Goal: Find specific page/section: Find specific page/section

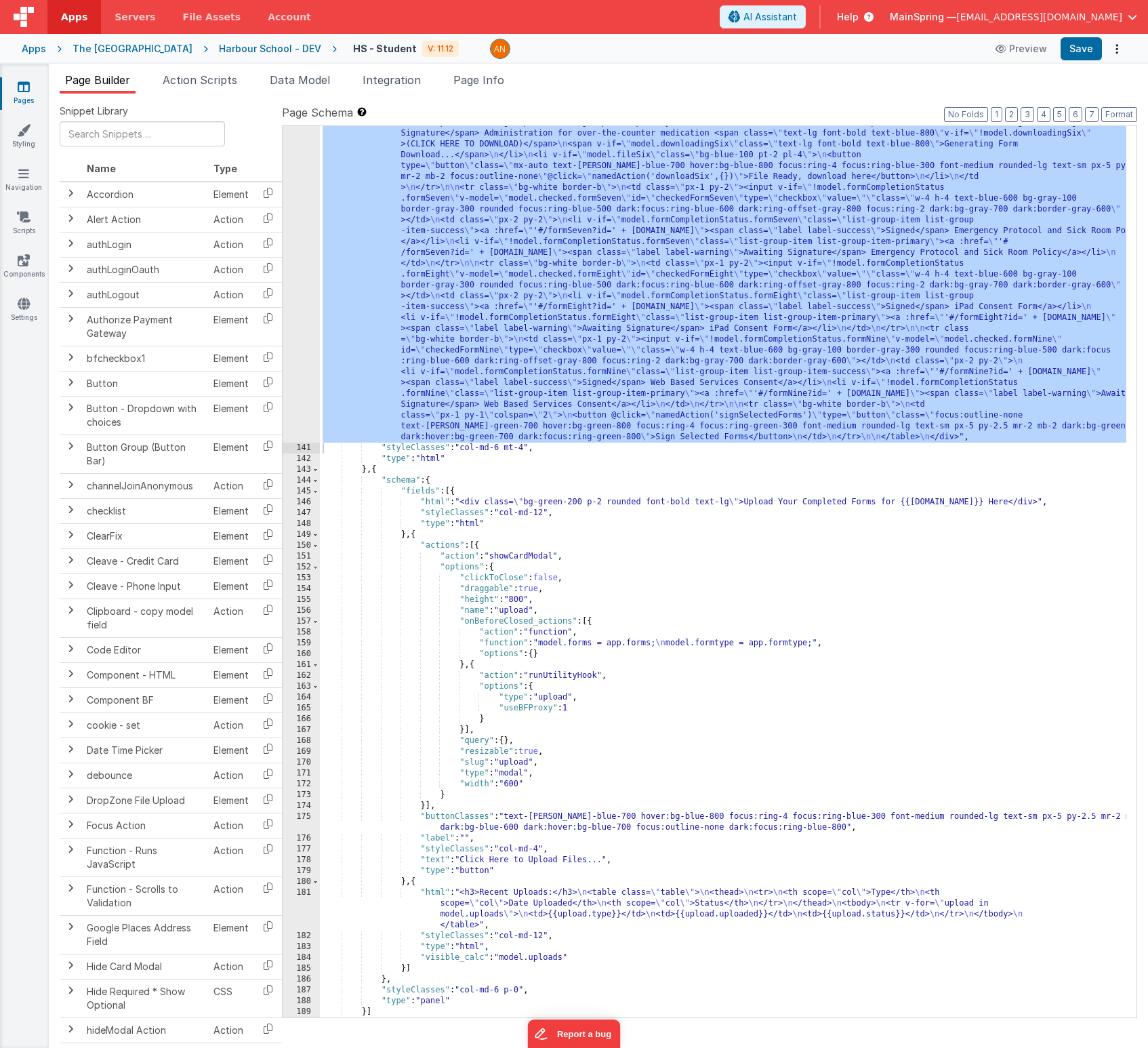
scroll to position [2112, 0]
click at [740, 54] on div at bounding box center [733, 49] width 486 height 20
click at [140, 52] on div "The [GEOGRAPHIC_DATA]" at bounding box center [132, 49] width 120 height 14
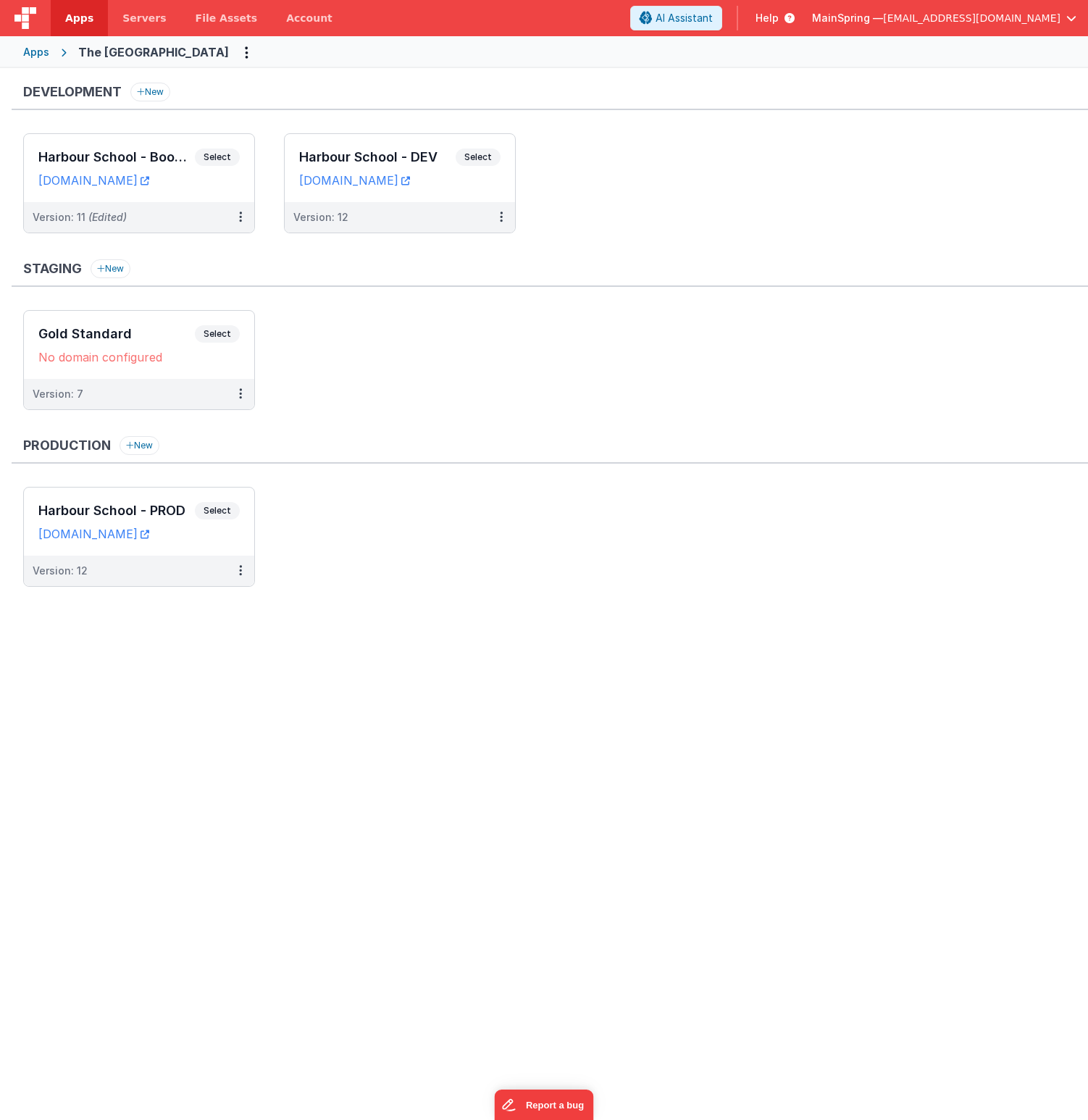
click at [497, 340] on ul "Gold Standard Select URLs No domain configured Version: 7" at bounding box center [555, 367] width 1065 height 114
click at [31, 50] on div "Apps" at bounding box center [36, 52] width 26 height 15
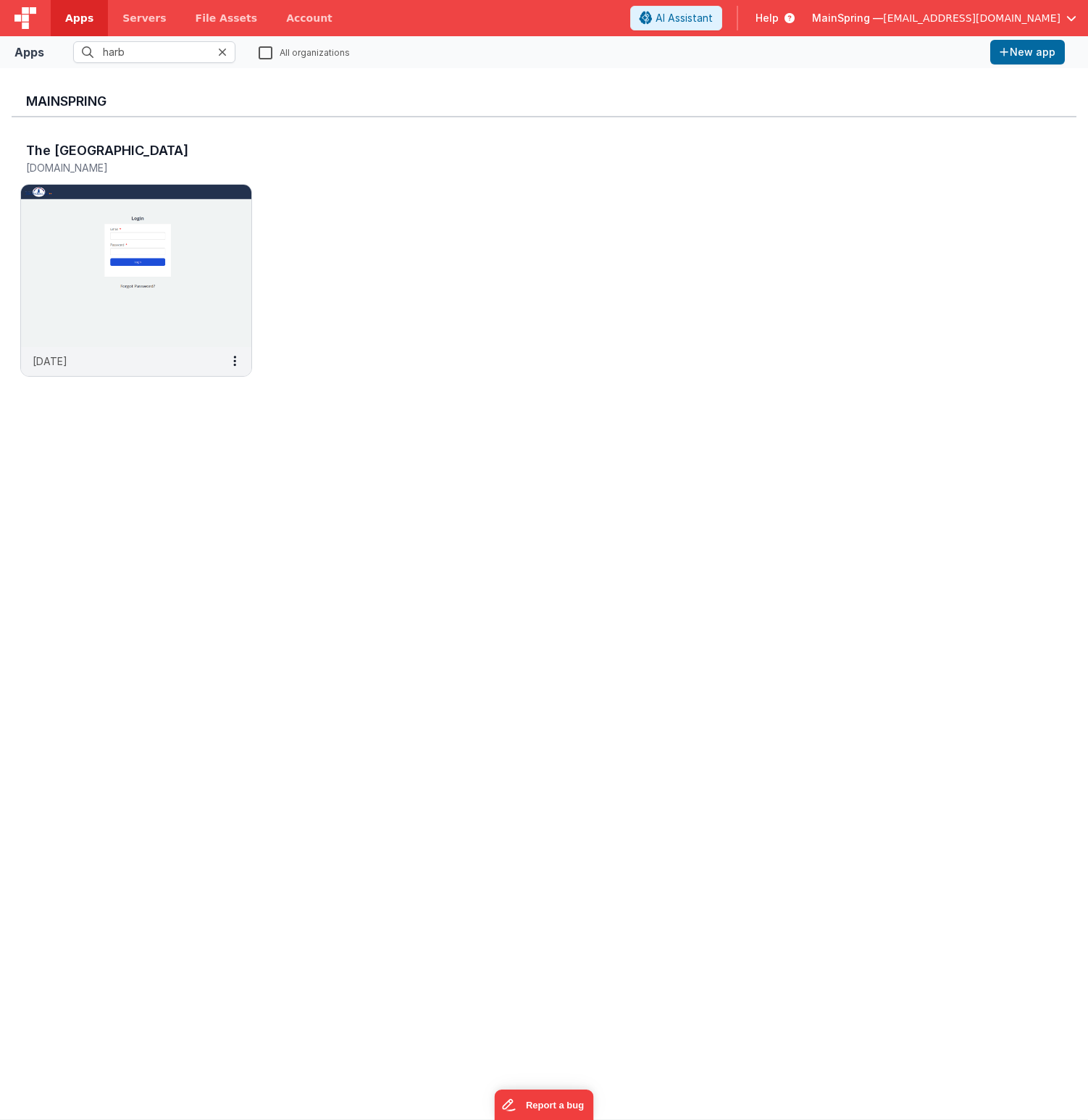
click at [221, 57] on icon at bounding box center [222, 52] width 8 height 11
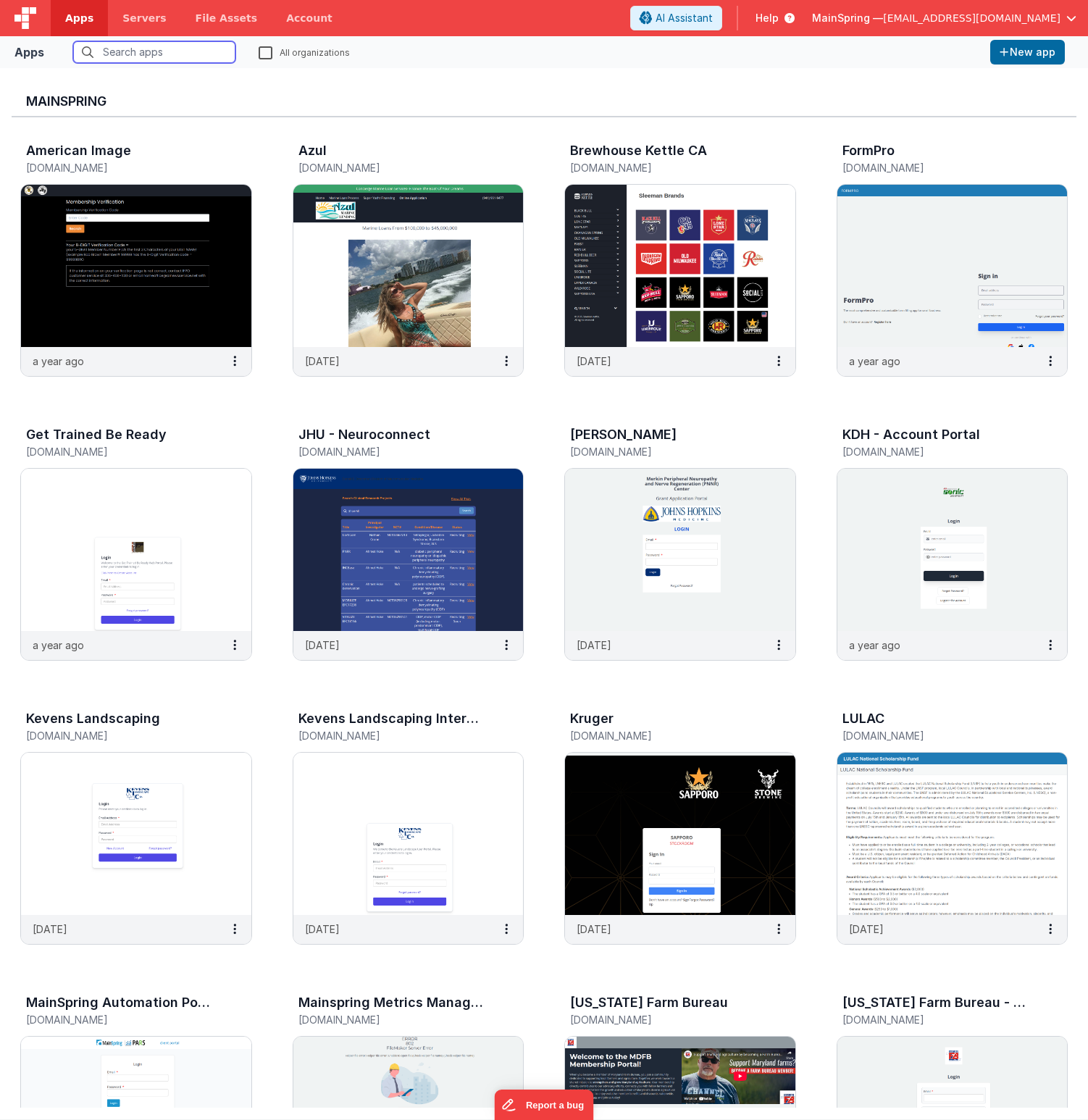
click at [166, 42] on input "text" at bounding box center [155, 52] width 162 height 21
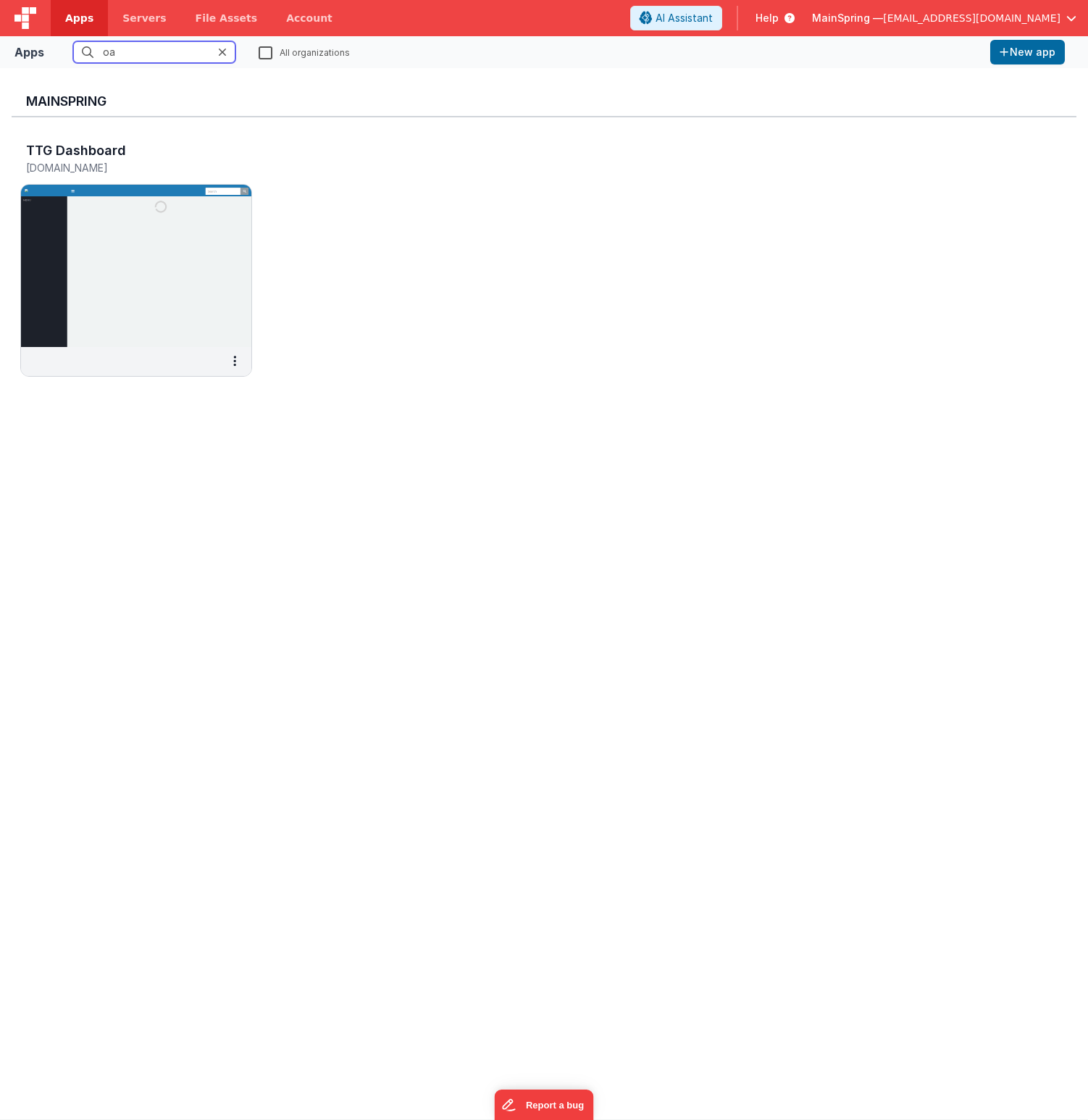
type input "o"
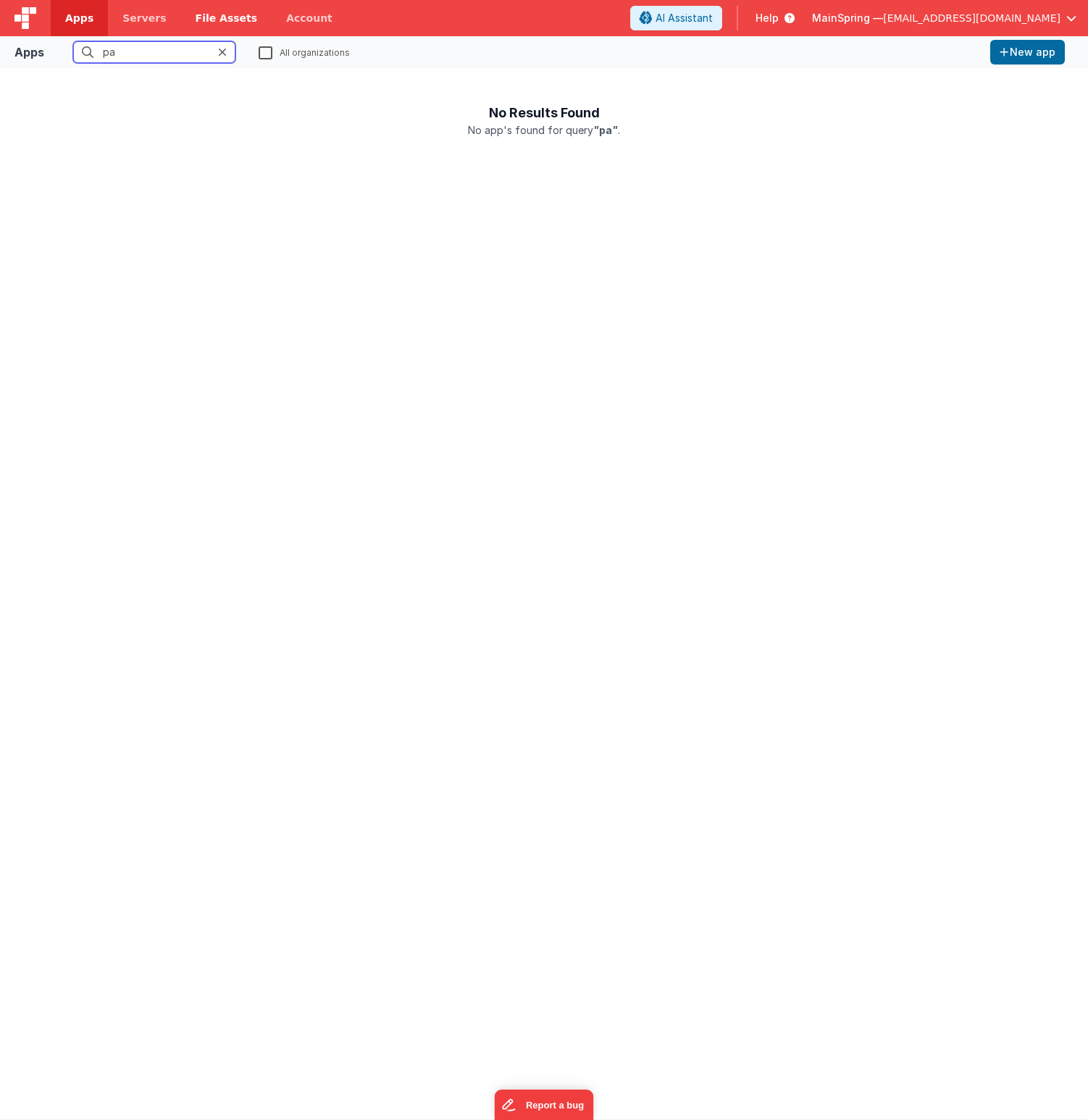
type input "p"
type input "m"
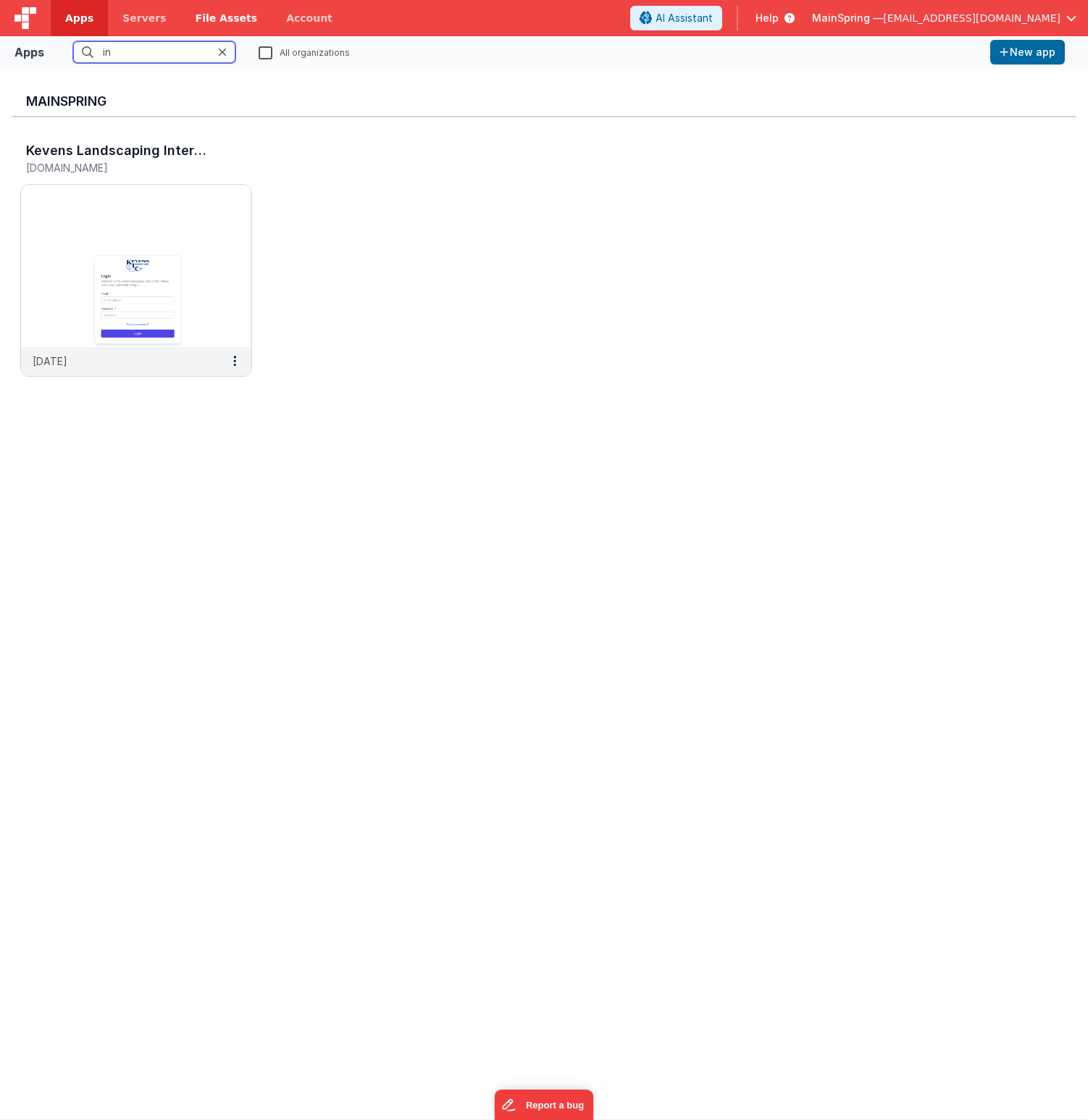
type input "i"
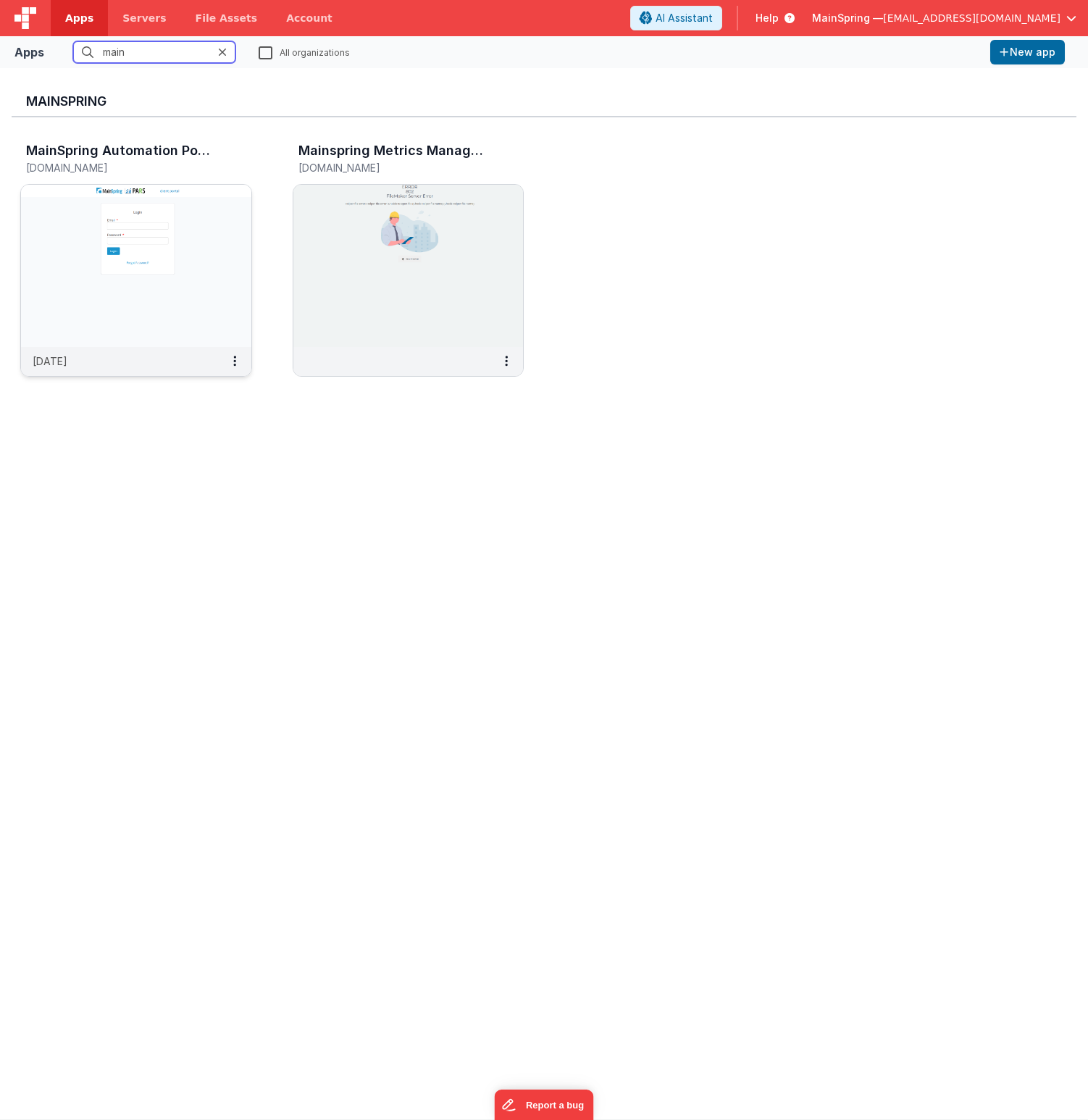
type input "main"
click at [83, 325] on img at bounding box center [136, 266] width 230 height 162
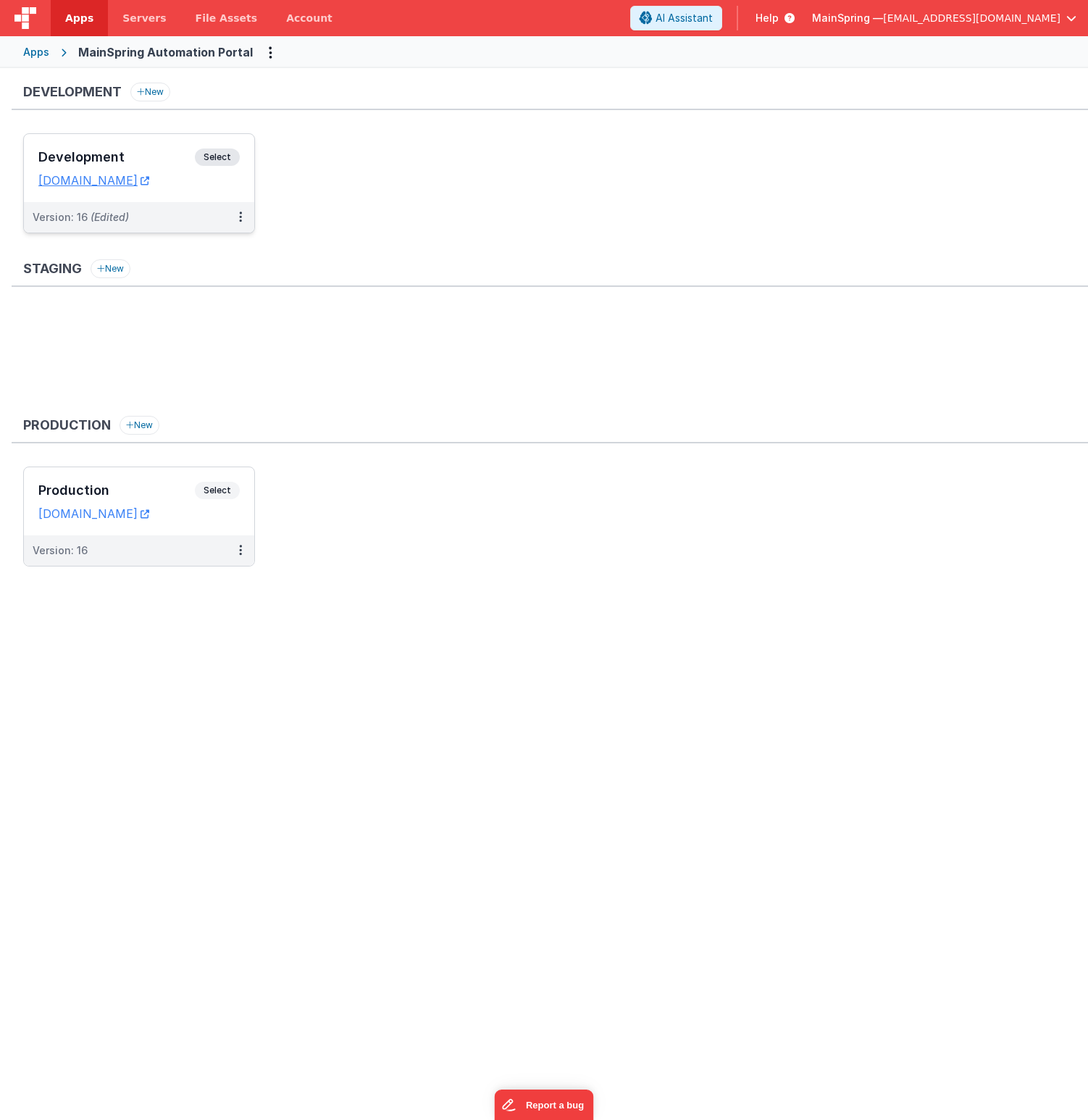
click at [137, 213] on div "Version: 16 (Edited)" at bounding box center [130, 217] width 194 height 15
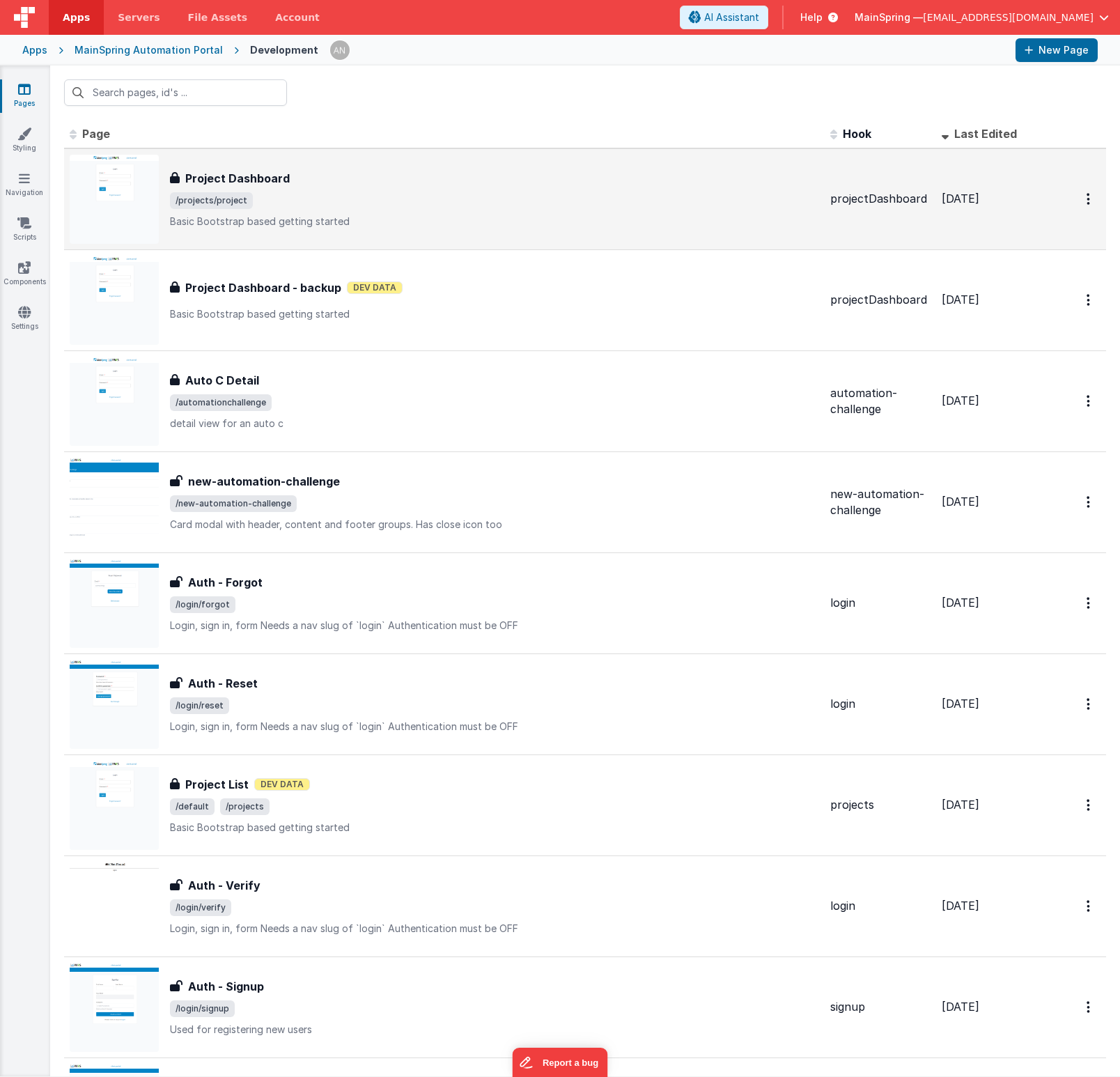
click at [401, 215] on p "Basic Bootstrap based getting started" at bounding box center [495, 221] width 649 height 14
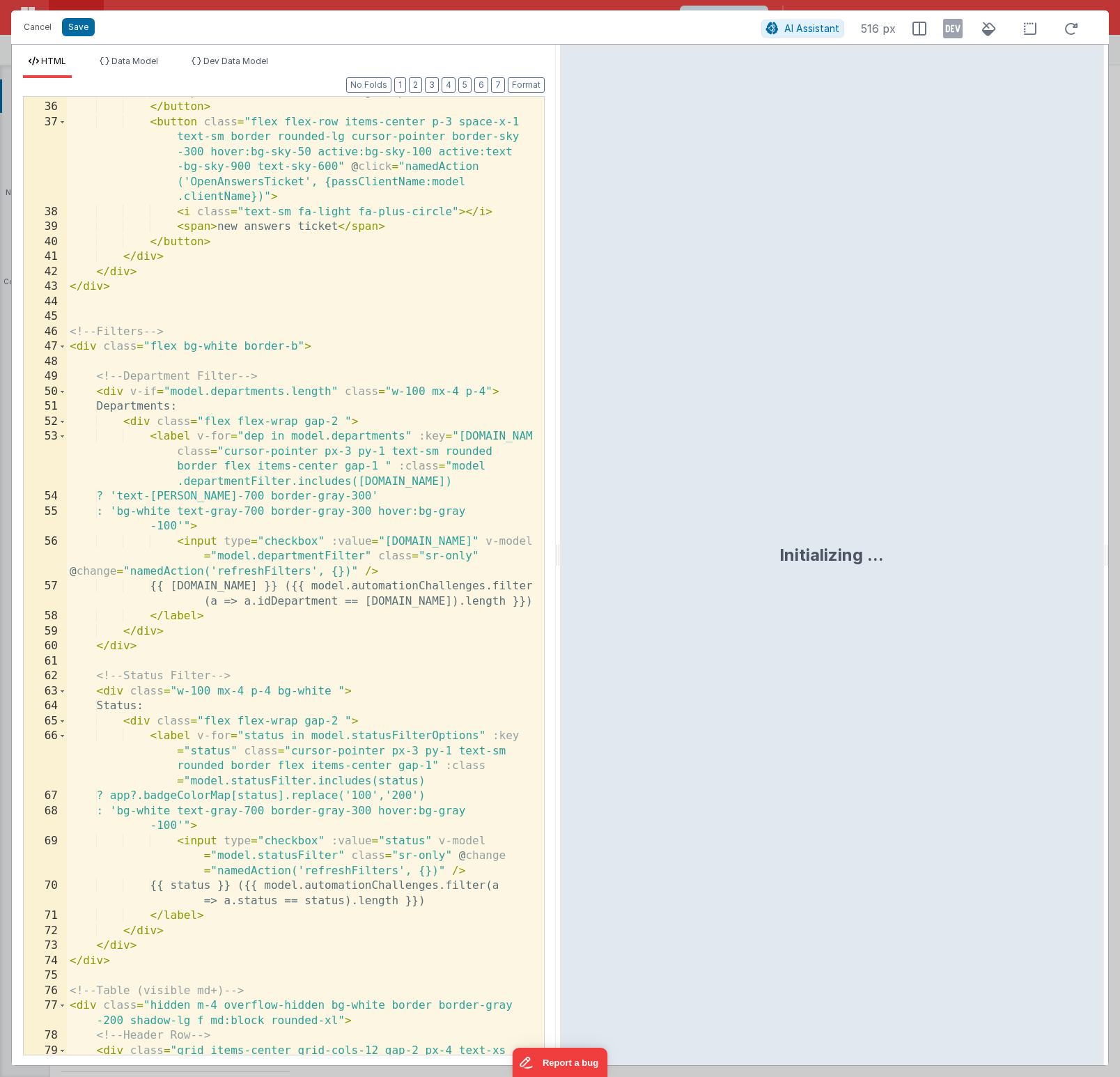
scroll to position [1755, 0]
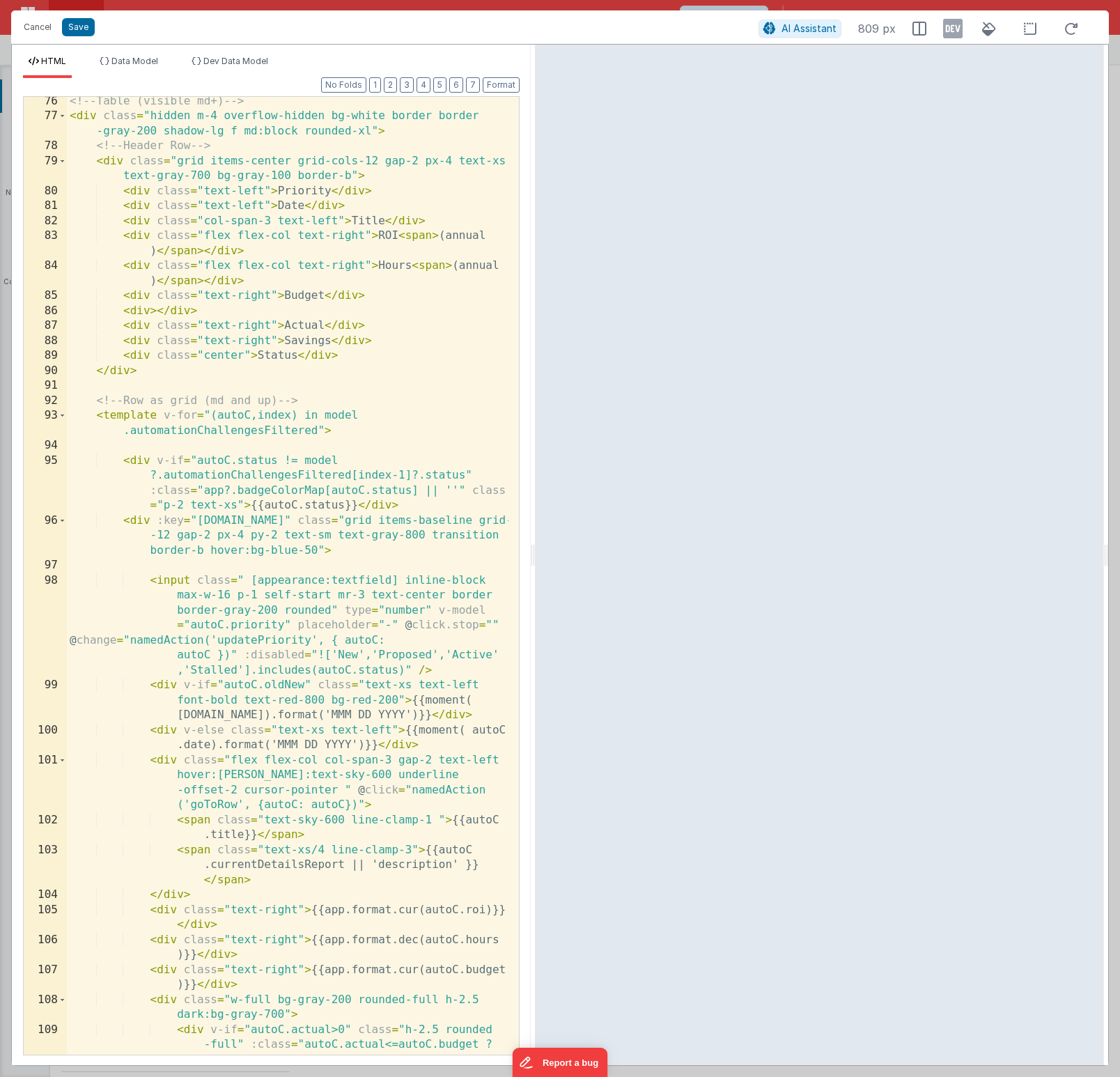
drag, startPoint x: 559, startPoint y: 555, endPoint x: 535, endPoint y: 537, distance: 30.0
click at [535, 537] on html "Cancel Save AI Assistant 809 px HTML Data Model Dev Data Model Format 7 6 5 4 3…" at bounding box center [560, 538] width 1120 height 1077
click at [303, 439] on div "<!-- Table (visible md+) --> < div class = "hidden m-4 overflow-hidden bg-white…" at bounding box center [288, 618] width 442 height 1048
click at [30, 20] on button "Cancel" at bounding box center [38, 27] width 42 height 19
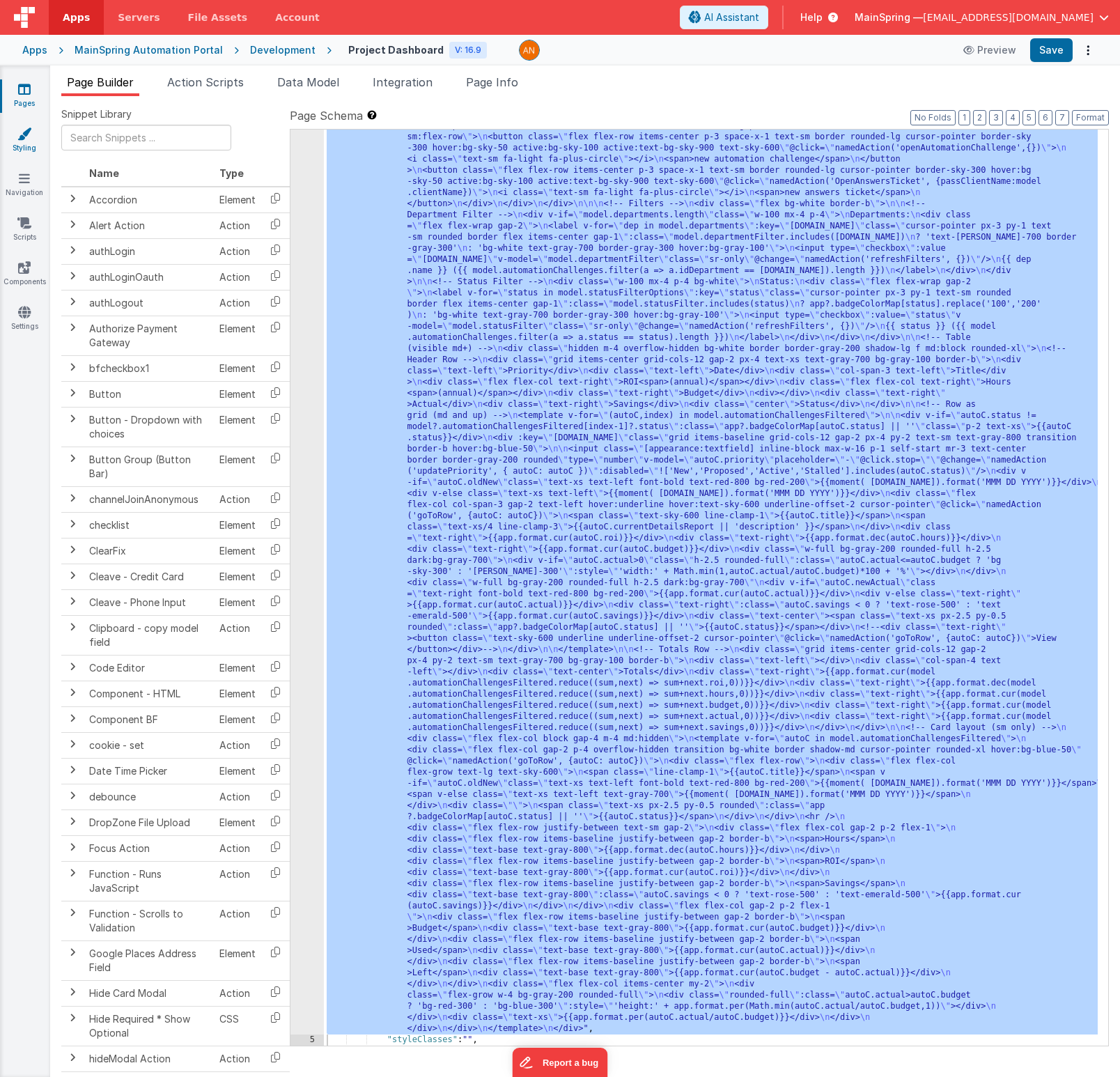
click at [21, 149] on link "Styling" at bounding box center [24, 141] width 50 height 28
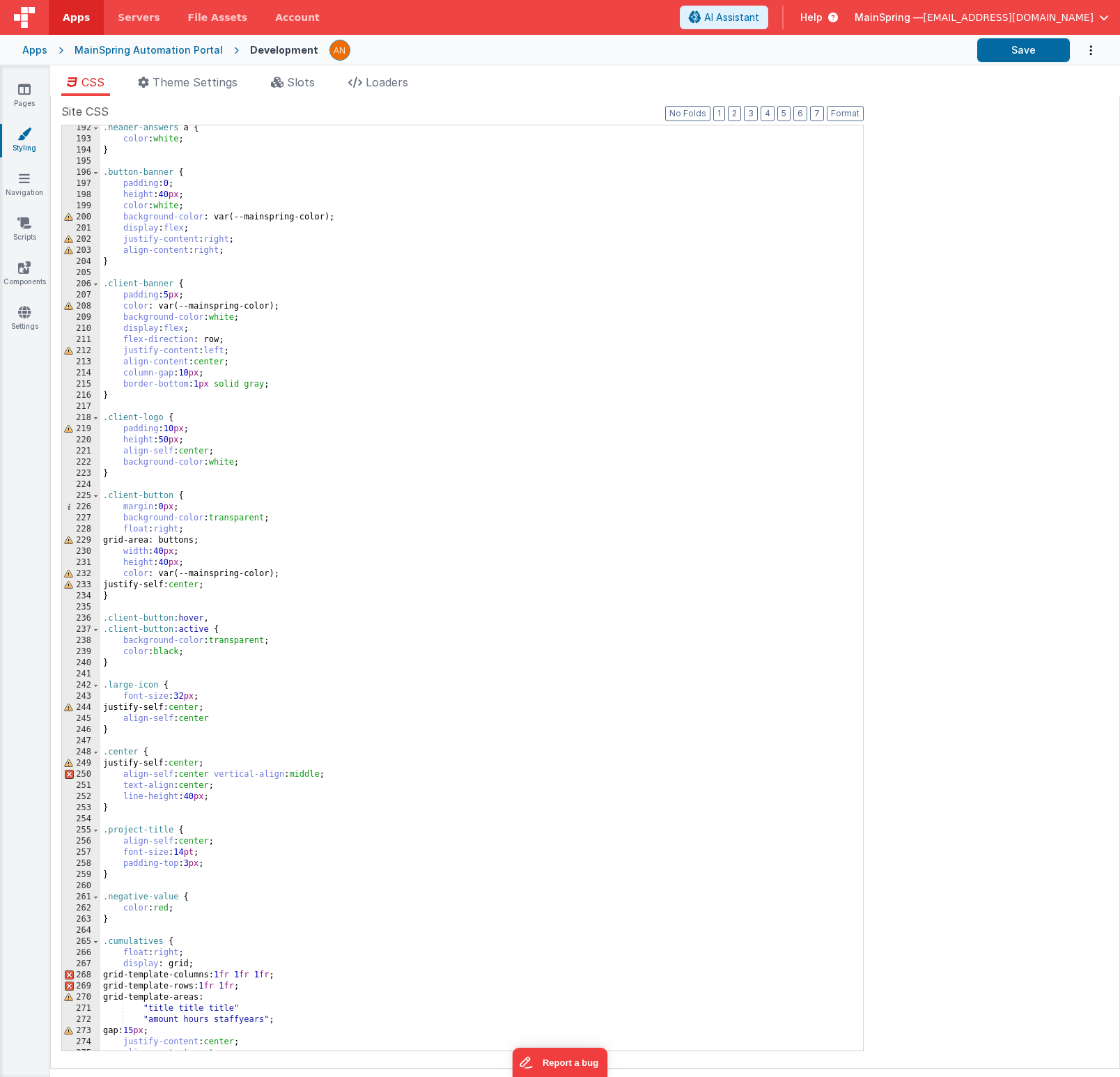
scroll to position [3427, 0]
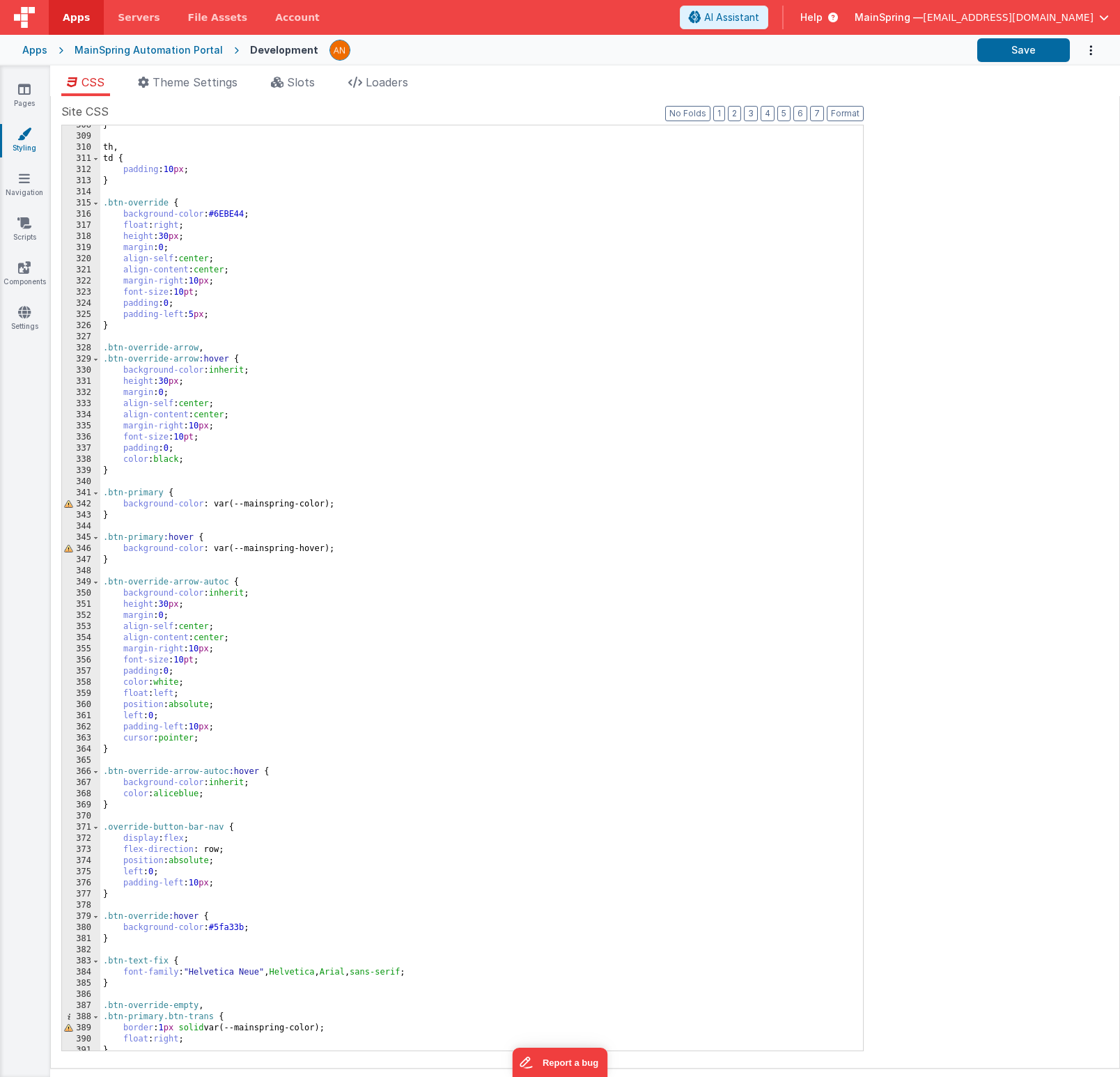
click at [308, 417] on div "} th , td { padding : 10 px ; } .btn-override { background-color : #6EBE44 ; fl…" at bounding box center [476, 593] width 753 height 947
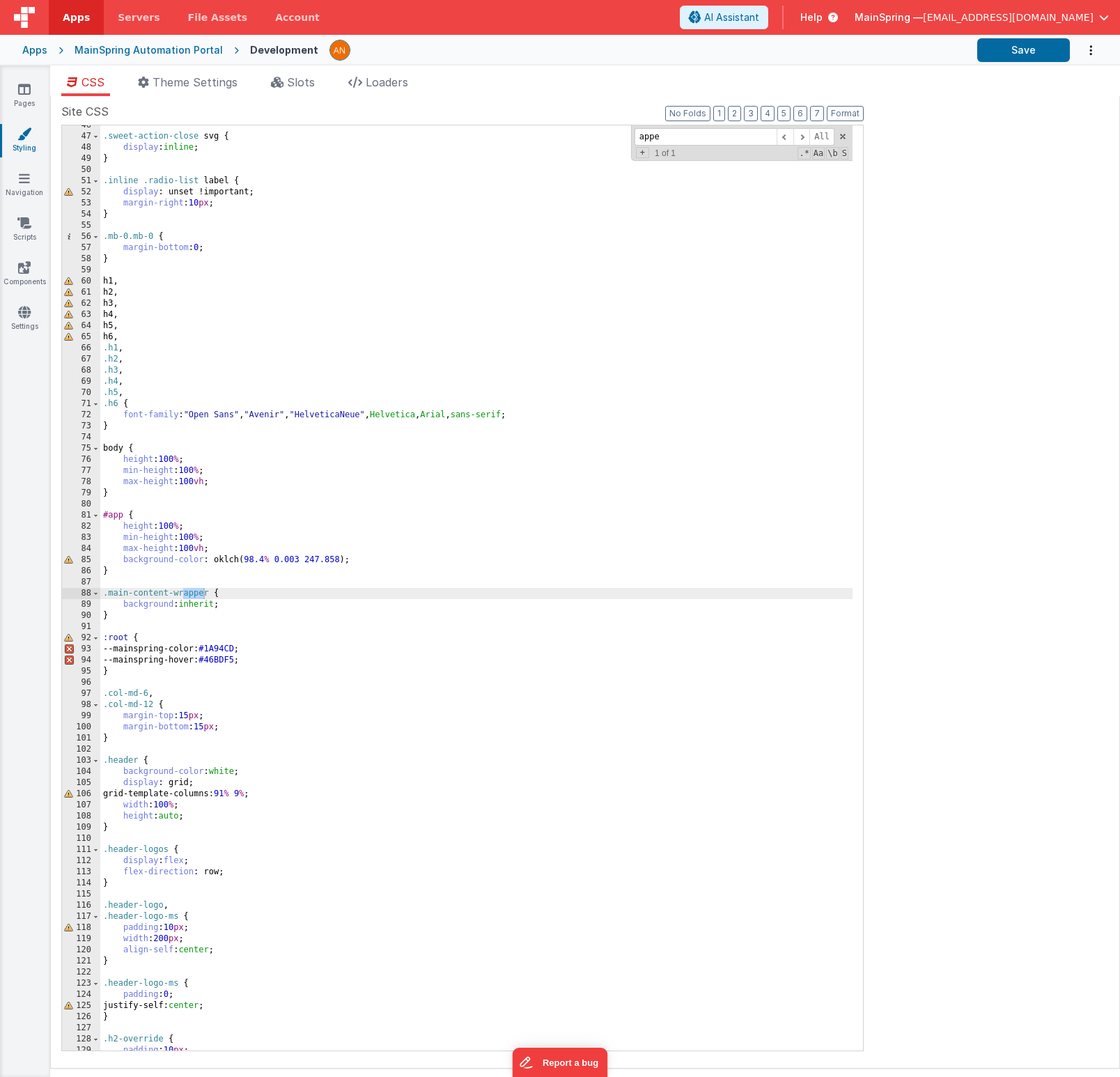
scroll to position [507, 0]
type input "appear"
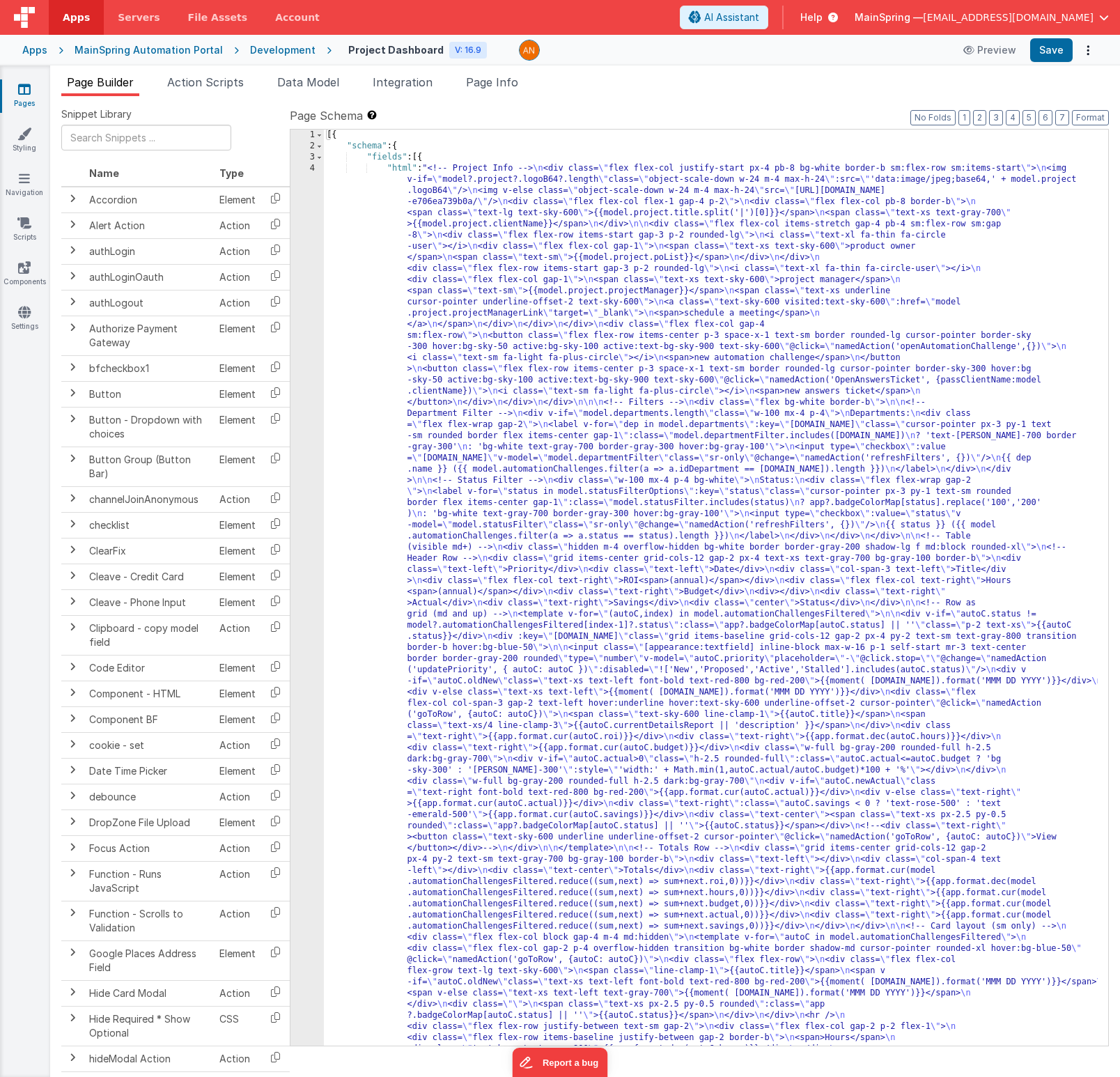
click at [26, 85] on icon at bounding box center [24, 89] width 13 height 14
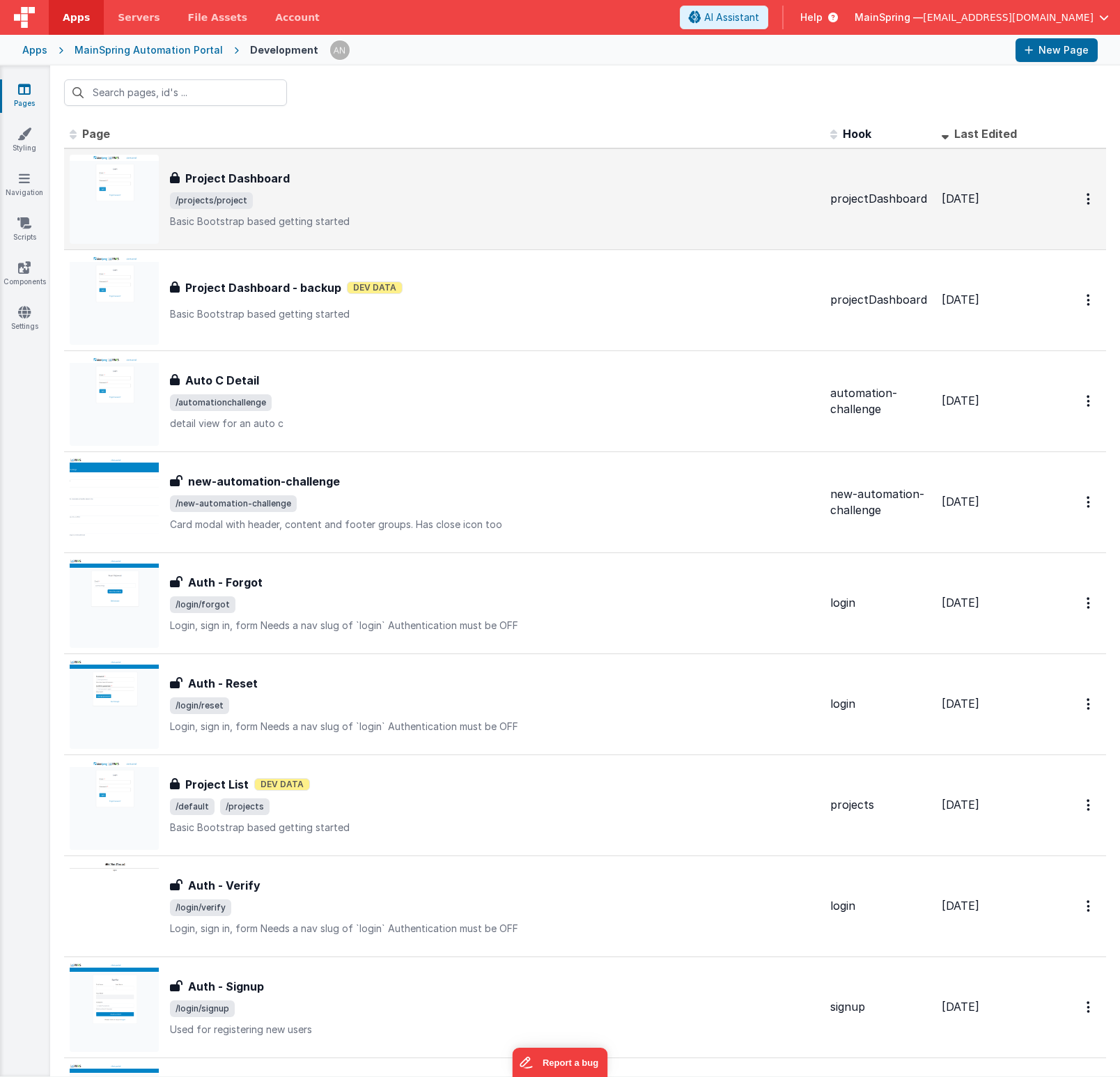
click at [365, 211] on div "Project Dashboard Project Dashboard /projects/project Basic Bootstrap based get…" at bounding box center [495, 199] width 649 height 58
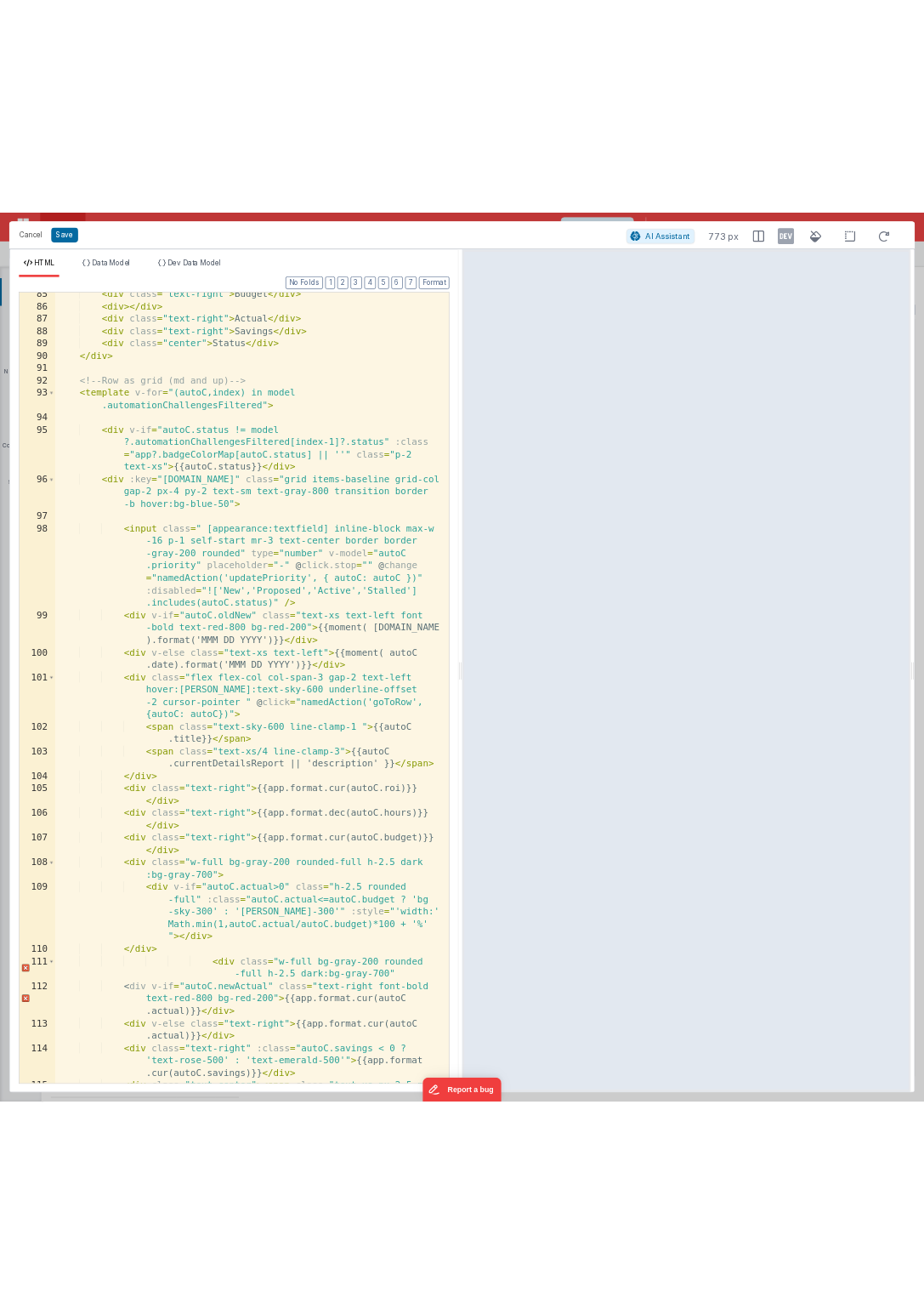
scroll to position [2245, 0]
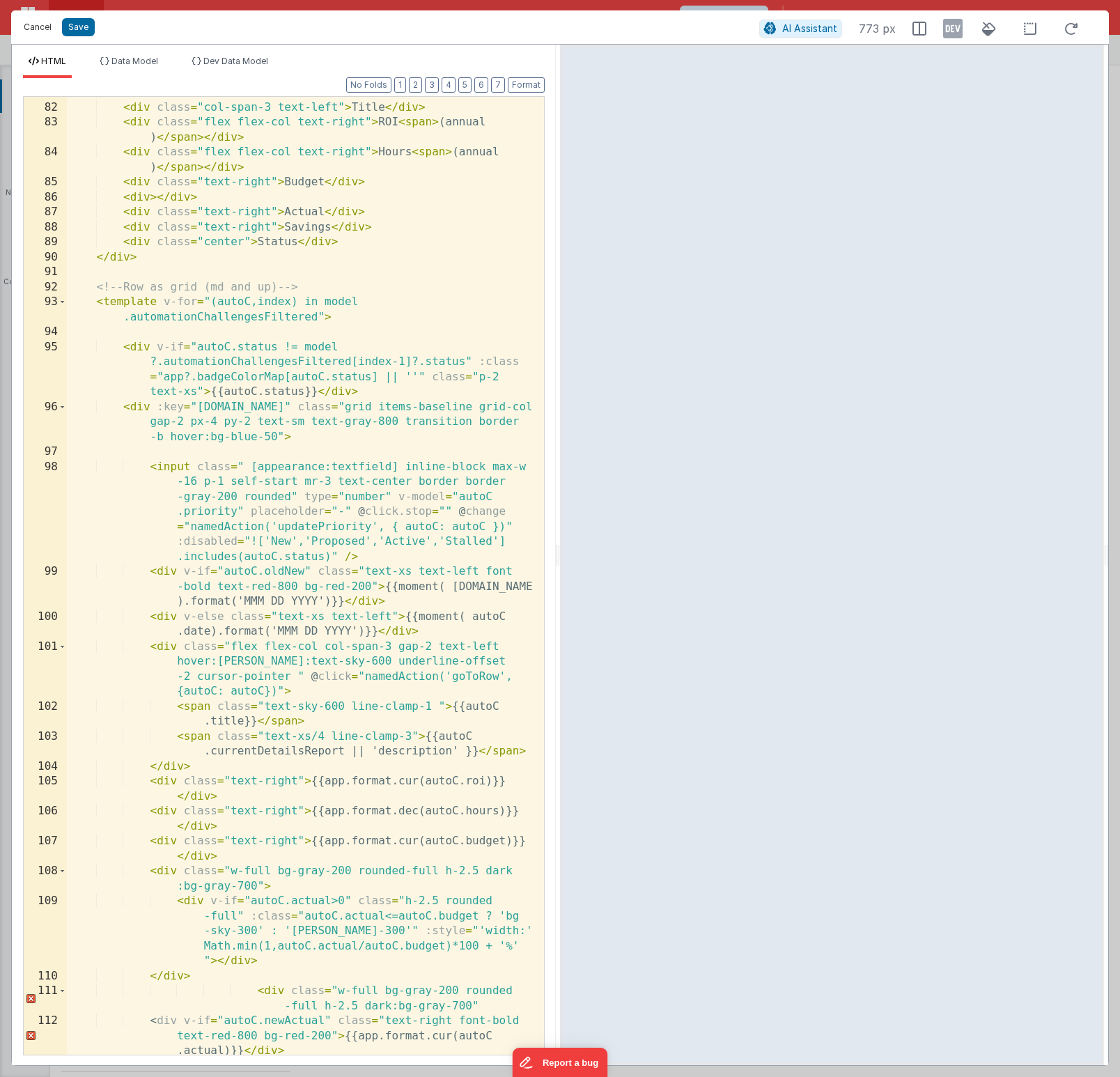
click at [29, 21] on button "Cancel" at bounding box center [38, 27] width 42 height 19
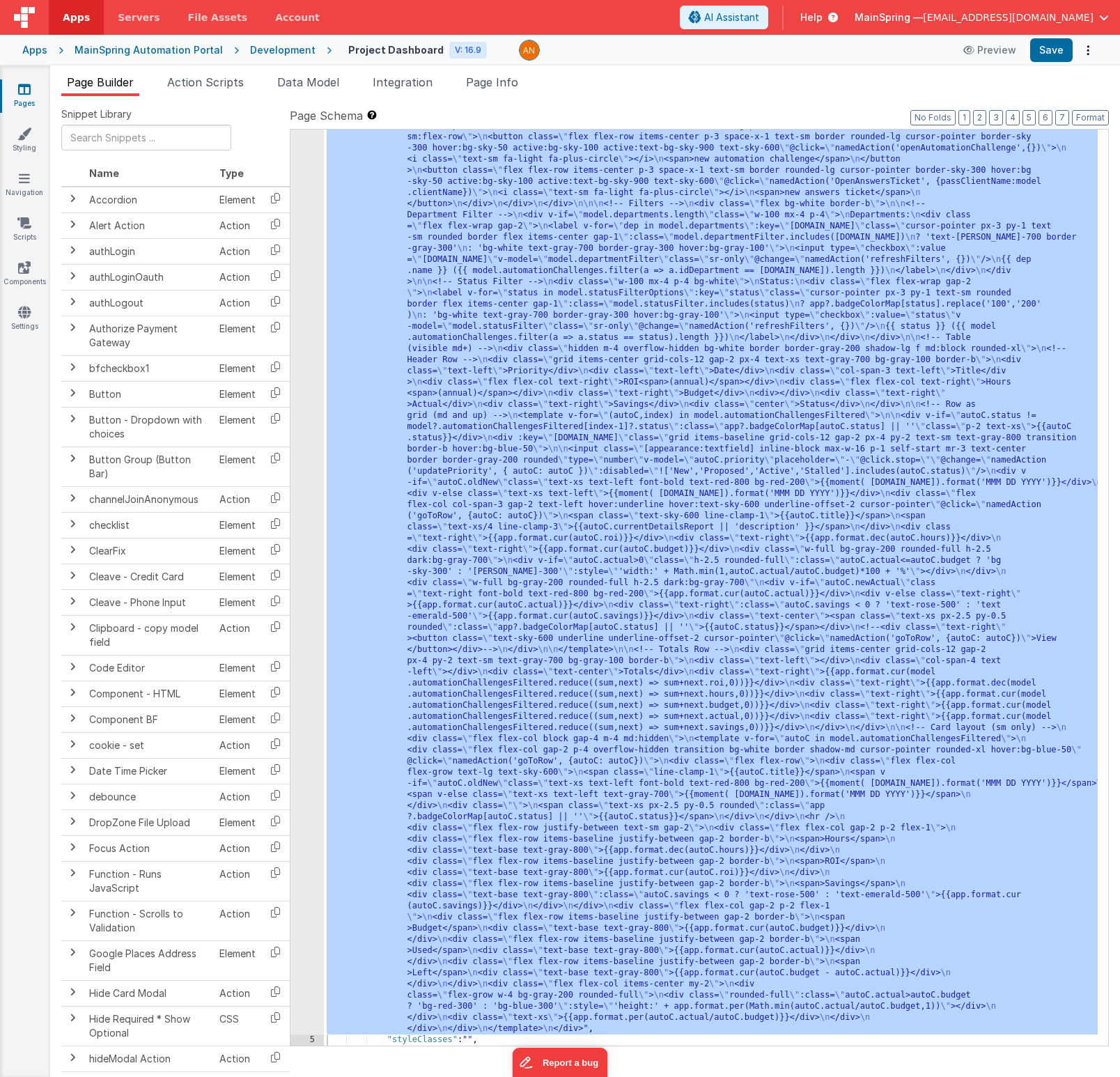
click at [115, 87] on span "Page Builder" at bounding box center [100, 82] width 67 height 14
click at [15, 88] on link "Pages" at bounding box center [24, 96] width 50 height 28
